Goal: Task Accomplishment & Management: Manage account settings

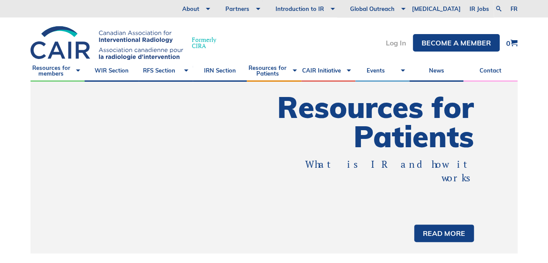
click at [394, 45] on link "Log In" at bounding box center [396, 42] width 21 height 7
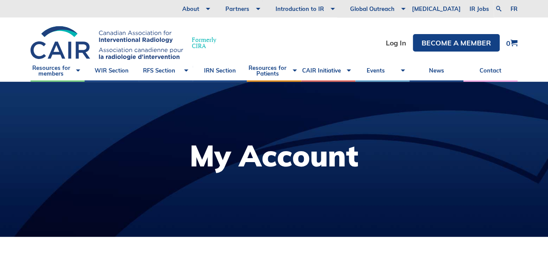
scroll to position [218, 0]
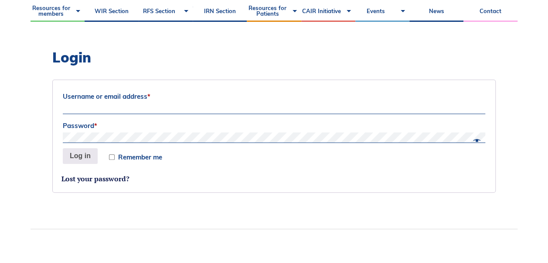
click at [115, 104] on input "Username or email address *" at bounding box center [274, 108] width 423 height 10
type input "nicolehall3"
click at [63, 148] on button "Log in" at bounding box center [80, 156] width 35 height 16
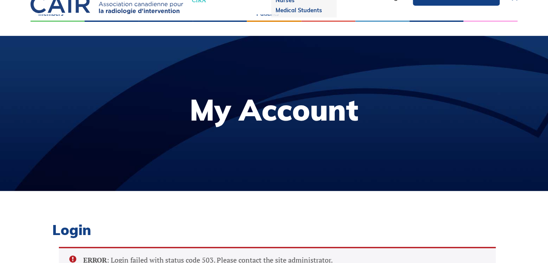
scroll to position [0, 0]
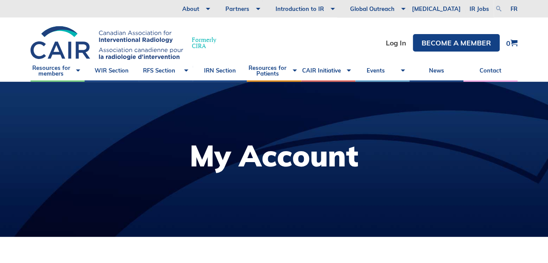
click at [494, 10] on link at bounding box center [499, 8] width 10 height 10
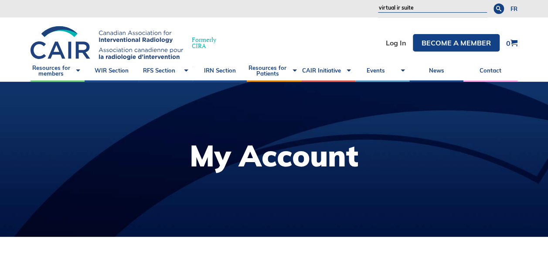
type input "virtual ir suite"
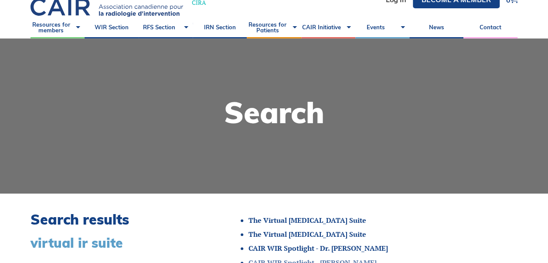
scroll to position [131, 0]
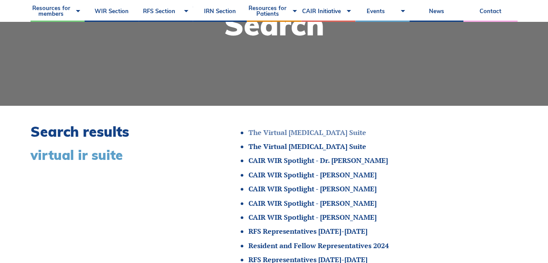
click at [297, 130] on link "The Virtual [MEDICAL_DATA] Suite" at bounding box center [308, 132] width 118 height 10
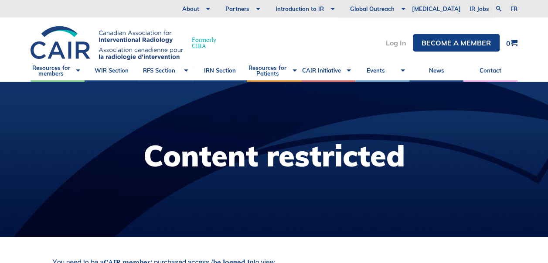
click at [397, 44] on link "Log In" at bounding box center [396, 42] width 21 height 7
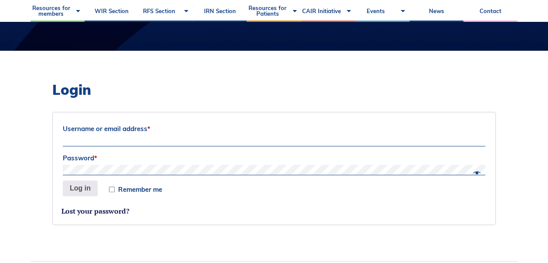
scroll to position [174, 0]
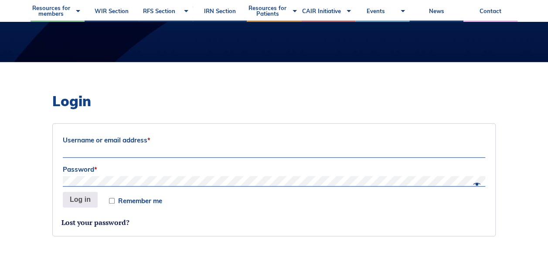
click at [177, 147] on input "Username or email address *" at bounding box center [274, 152] width 423 height 10
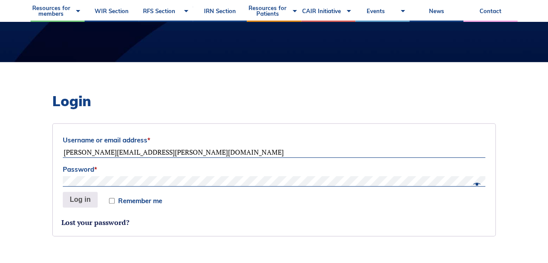
type input "nicole.hall@albertahealthservices.ca"
click at [63, 191] on button "Log in" at bounding box center [80, 199] width 35 height 16
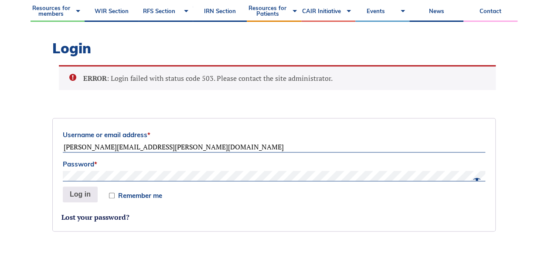
scroll to position [161, 0]
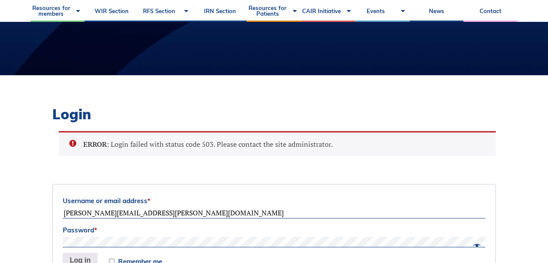
drag, startPoint x: 479, startPoint y: 243, endPoint x: 473, endPoint y: 243, distance: 5.7
click at [479, 243] on span at bounding box center [474, 245] width 11 height 7
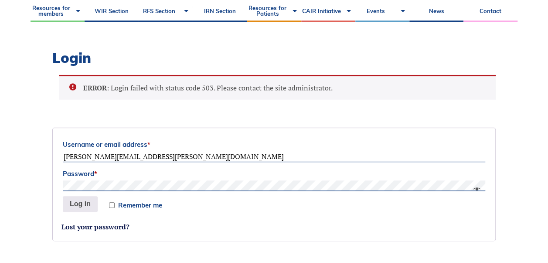
scroll to position [249, 0]
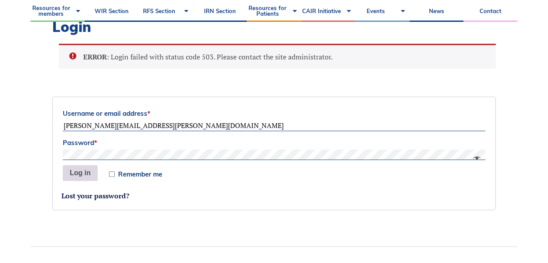
click at [79, 166] on button "Log in" at bounding box center [80, 173] width 35 height 16
click at [80, 173] on button "Log in" at bounding box center [80, 173] width 35 height 16
click at [86, 172] on button "Log in" at bounding box center [80, 173] width 35 height 16
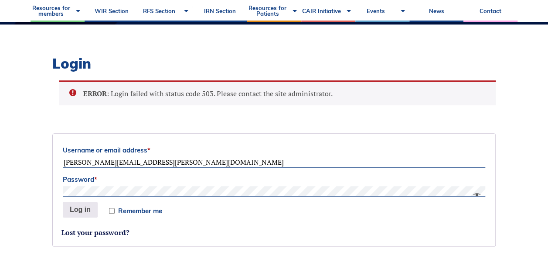
scroll to position [292, 0]
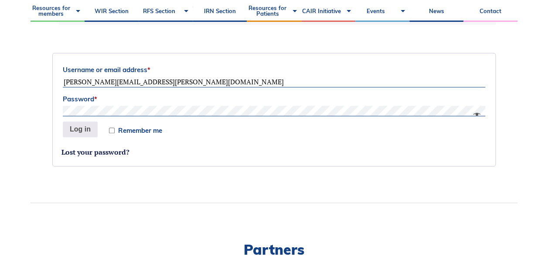
click at [90, 83] on input "nicole.hall@albertahealthservices.ca" at bounding box center [274, 82] width 423 height 10
click at [201, 79] on input "nicole.hall@albertahealthservices.ca" at bounding box center [274, 82] width 423 height 10
click at [88, 150] on link "Lost your password?" at bounding box center [96, 152] width 68 height 10
click at [77, 128] on button "Log in" at bounding box center [80, 129] width 35 height 16
click at [85, 124] on button "Log in" at bounding box center [80, 129] width 35 height 16
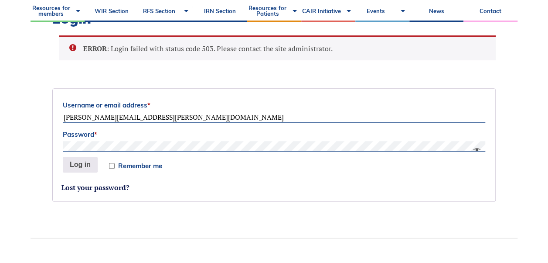
scroll to position [161, 0]
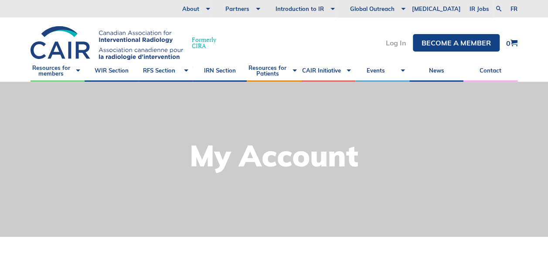
click at [393, 40] on link "Log In" at bounding box center [396, 42] width 21 height 7
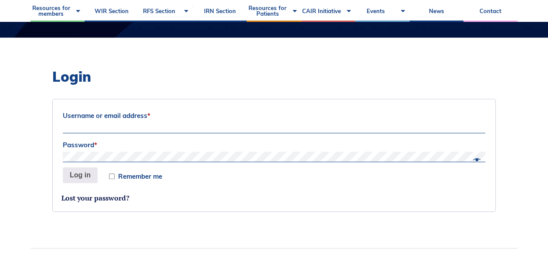
scroll to position [218, 0]
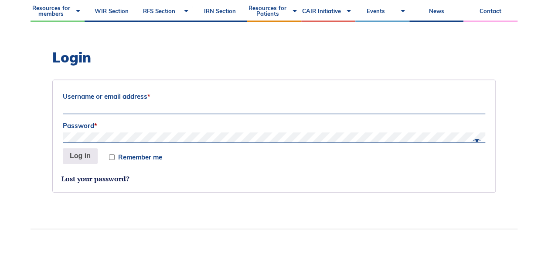
click at [158, 101] on label "Username or email address *" at bounding box center [274, 96] width 423 height 13
click at [158, 103] on input "Username or email address *" at bounding box center [274, 108] width 423 height 10
type input "[PERSON_NAME][EMAIL_ADDRESS][PERSON_NAME][DOMAIN_NAME]"
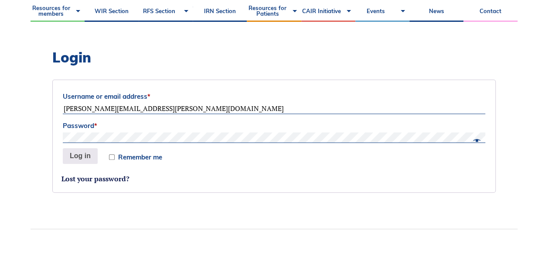
click at [63, 148] on button "Log in" at bounding box center [80, 156] width 35 height 16
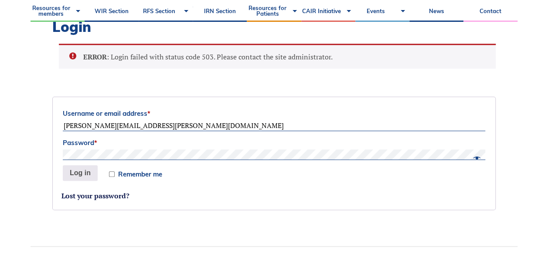
scroll to position [205, 0]
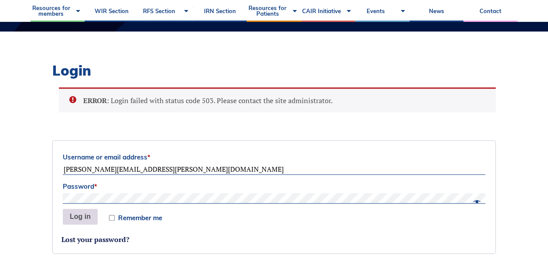
click at [75, 212] on button "Log in" at bounding box center [80, 217] width 35 height 16
click at [475, 199] on span at bounding box center [474, 201] width 11 height 7
click at [87, 216] on button "Log in" at bounding box center [80, 217] width 35 height 16
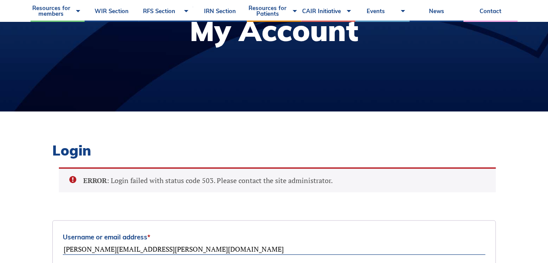
scroll to position [31, 0]
